Goal: Find specific page/section: Locate a particular part of the current website

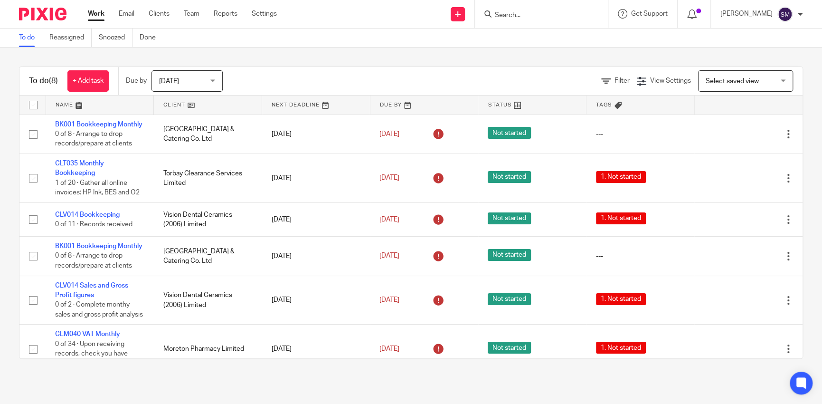
click at [548, 9] on form at bounding box center [544, 14] width 101 height 12
click at [496, 16] on input "Search" at bounding box center [536, 15] width 85 height 9
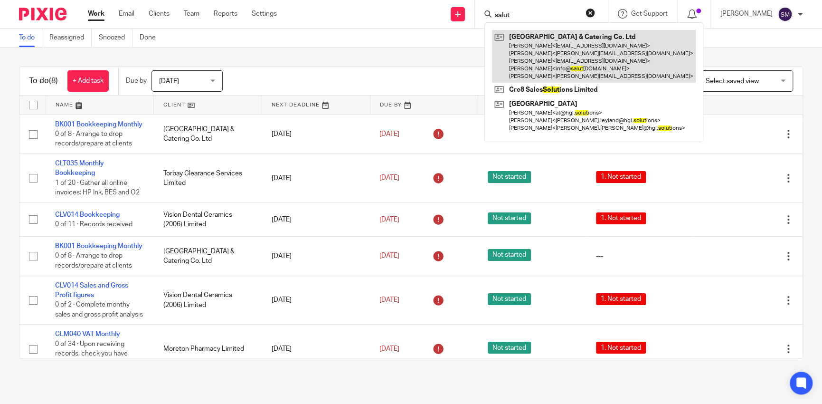
type input "salut"
click at [518, 58] on link at bounding box center [594, 56] width 204 height 53
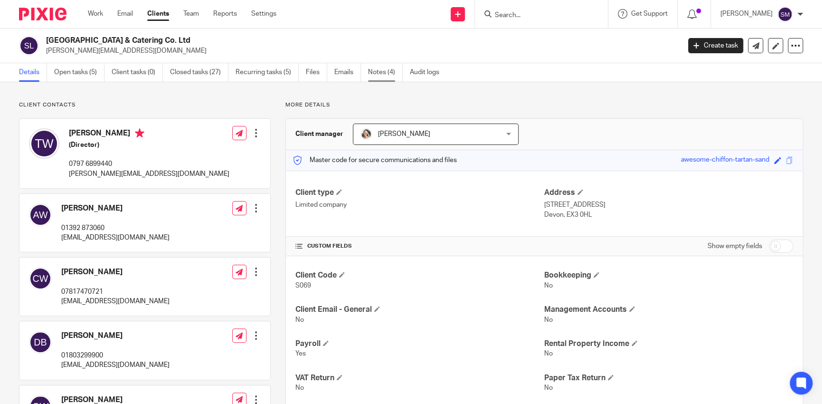
click at [382, 75] on link "Notes (4)" at bounding box center [385, 72] width 35 height 19
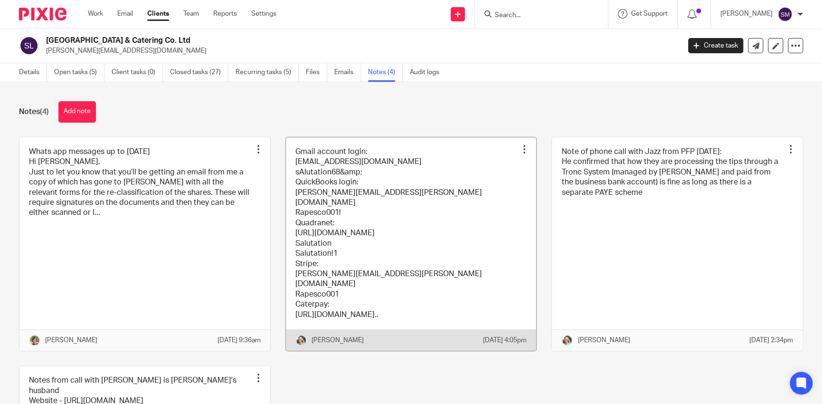
click at [417, 262] on link at bounding box center [411, 243] width 251 height 213
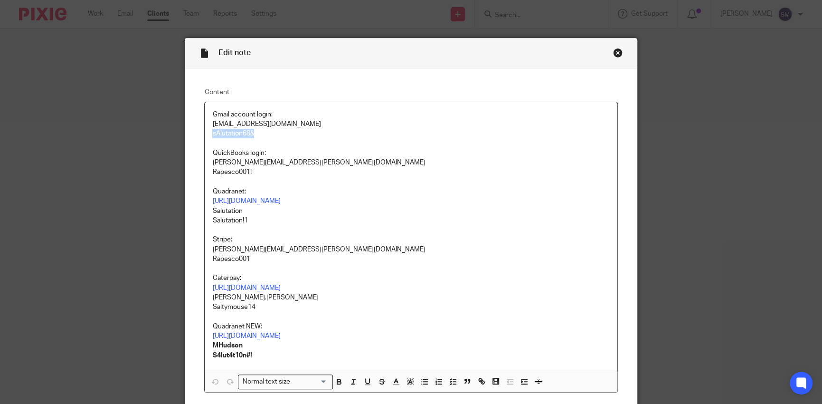
drag, startPoint x: 251, startPoint y: 133, endPoint x: 231, endPoint y: 133, distance: 19.9
click at [208, 132] on div "Gmail account login: books@riverexe.com sAlutation68& QuickBooks login: millie.…" at bounding box center [411, 236] width 412 height 269
copy p "sAlutation68&"
